Goal: Check status: Check status

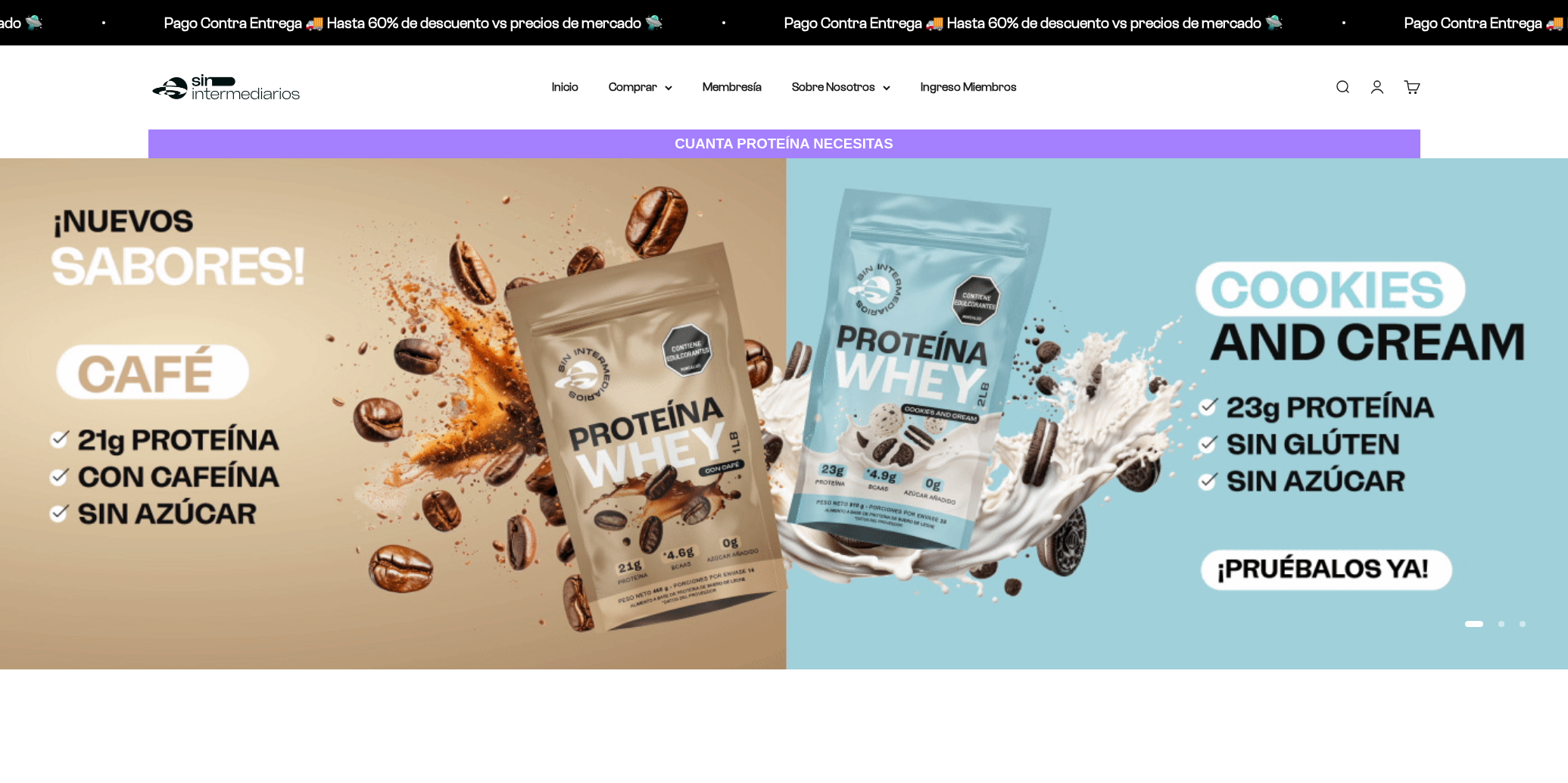
click at [1372, 93] on link "Cuenta" at bounding box center [1377, 87] width 17 height 17
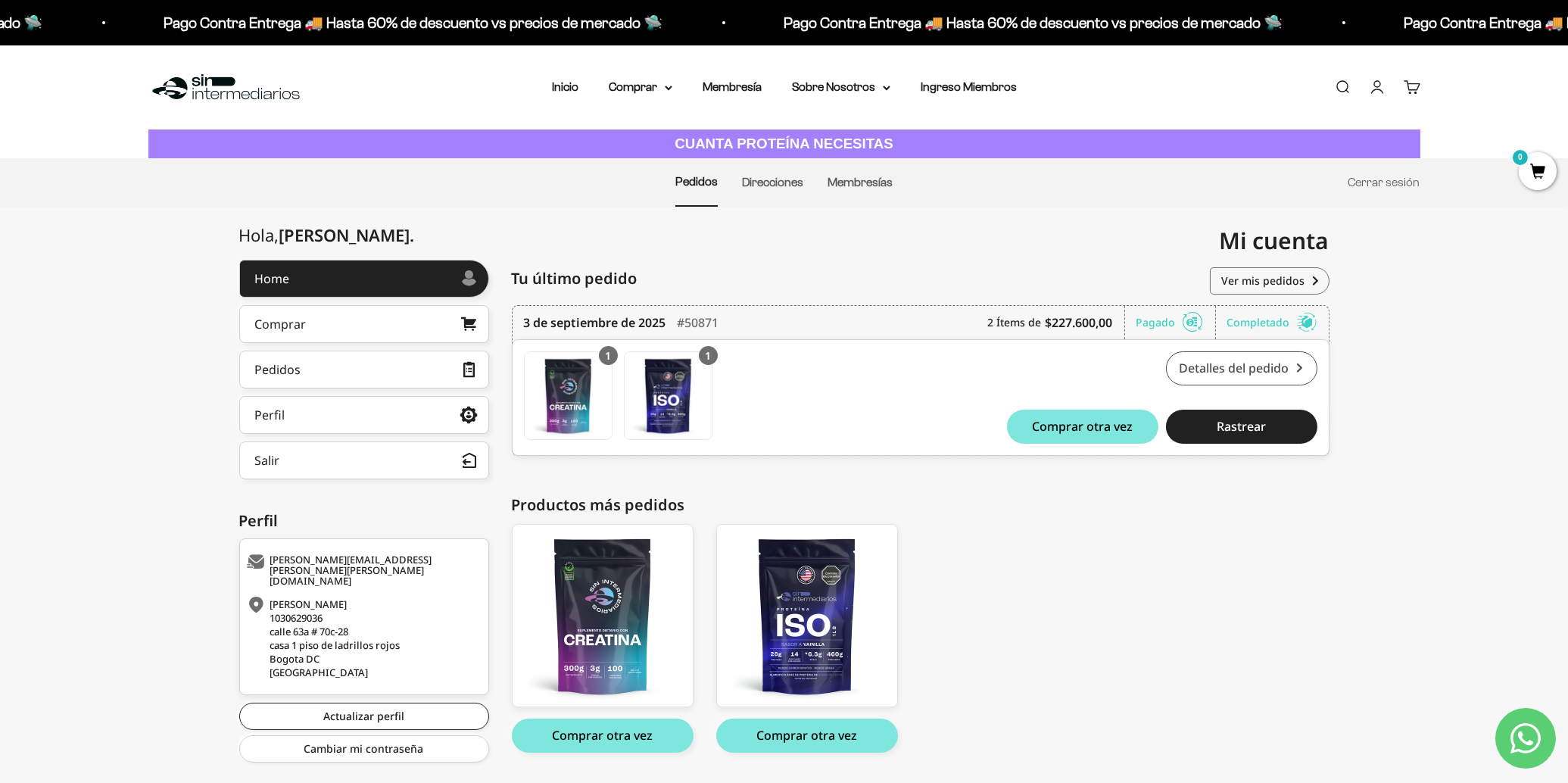
click at [1231, 369] on link "Detalles del pedido" at bounding box center [1242, 368] width 151 height 34
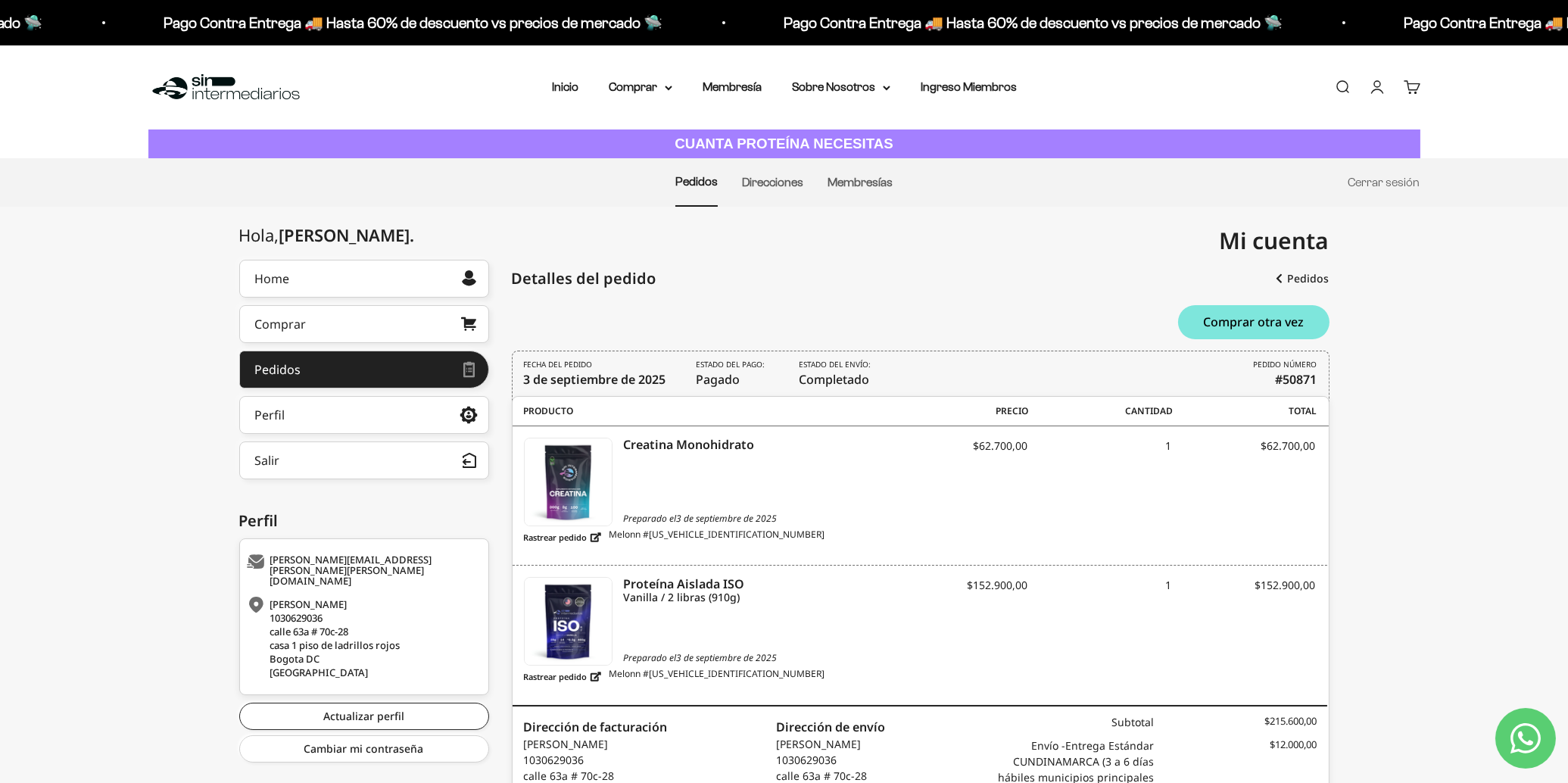
click at [827, 368] on icon "Estado del envío:" at bounding box center [835, 365] width 72 height 11
drag, startPoint x: 955, startPoint y: 252, endPoint x: 777, endPoint y: 160, distance: 200.4
click at [955, 251] on div "Mi cuenta [PERSON_NAME][EMAIL_ADDRESS][PERSON_NAME][PERSON_NAME][DOMAIN_NAME]" at bounding box center [1057, 241] width 545 height 68
